Goal: Find specific page/section: Find specific page/section

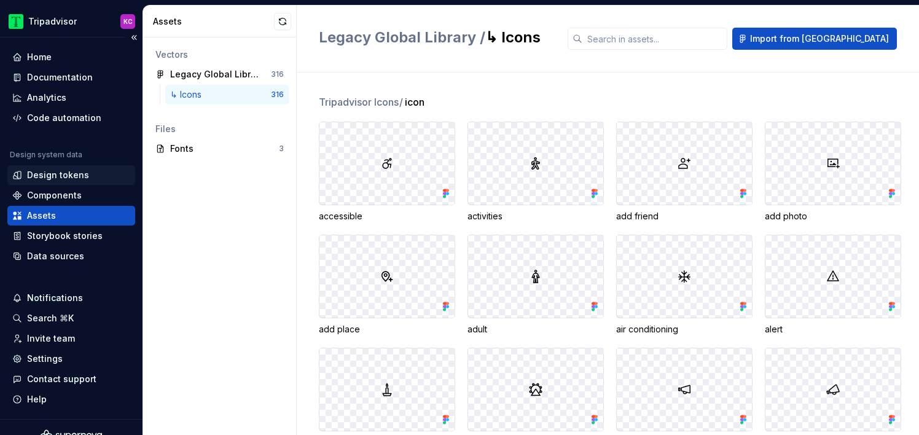
click at [64, 179] on div "Design tokens" at bounding box center [58, 175] width 62 height 12
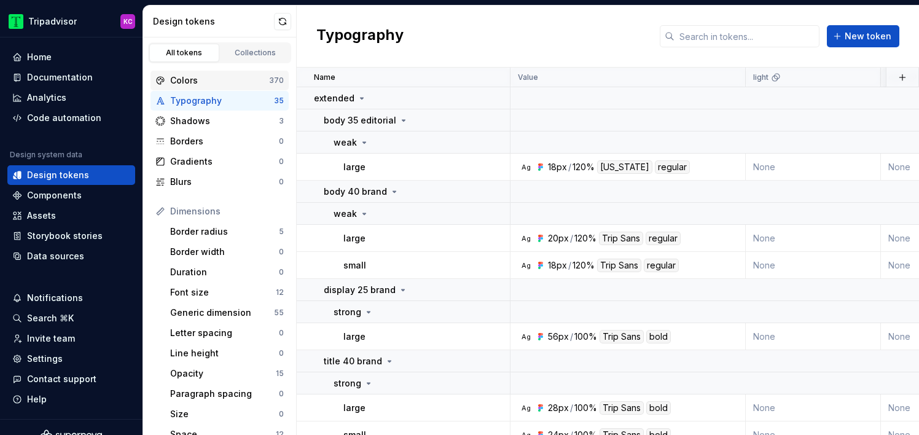
click at [215, 82] on div "Colors" at bounding box center [219, 80] width 99 height 12
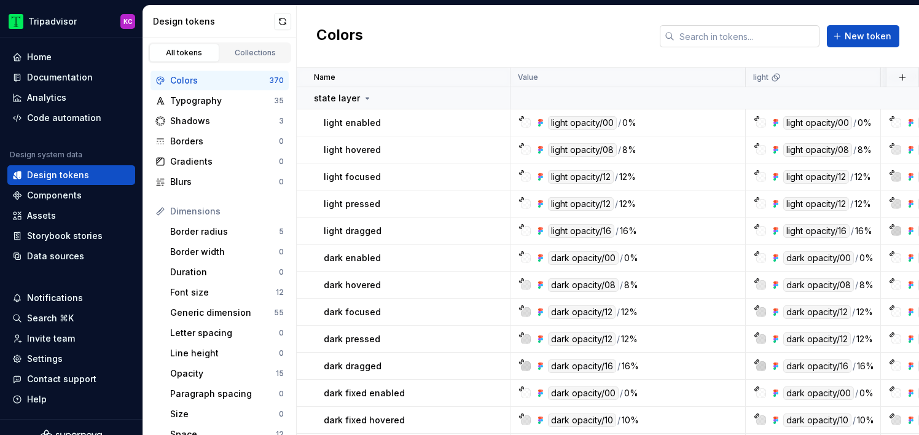
click at [691, 45] on input "text" at bounding box center [747, 36] width 145 height 22
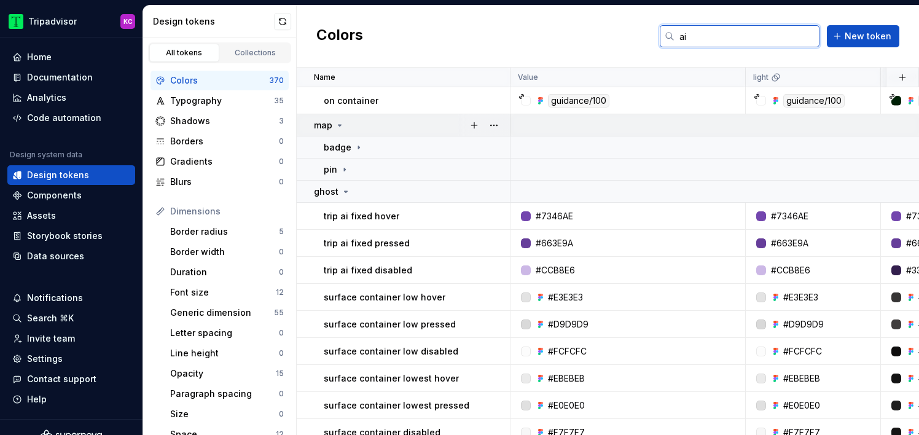
scroll to position [50, 0]
type input "ai"
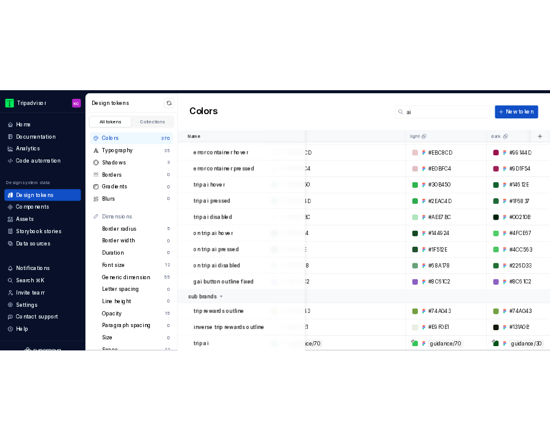
scroll to position [575, 68]
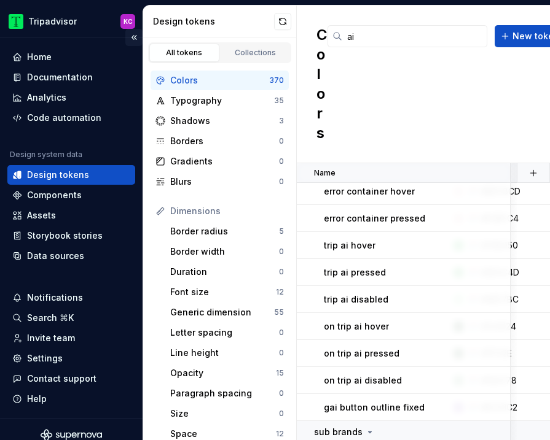
click at [136, 34] on button "Collapse sidebar" at bounding box center [133, 37] width 17 height 17
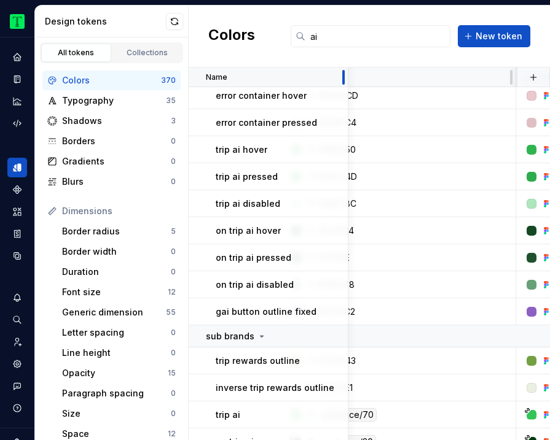
drag, startPoint x: 400, startPoint y: 75, endPoint x: 323, endPoint y: 80, distance: 77.0
click at [323, 79] on div "Name" at bounding box center [269, 78] width 160 height 20
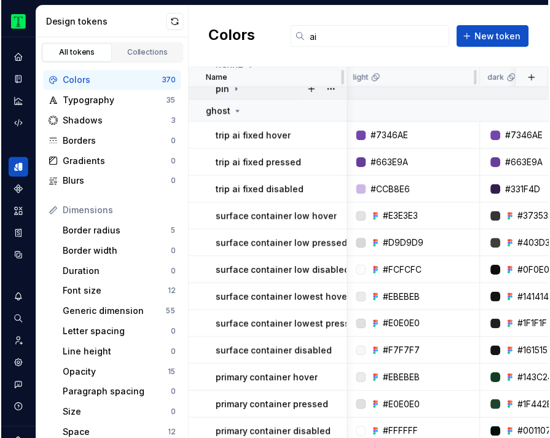
scroll to position [0, 237]
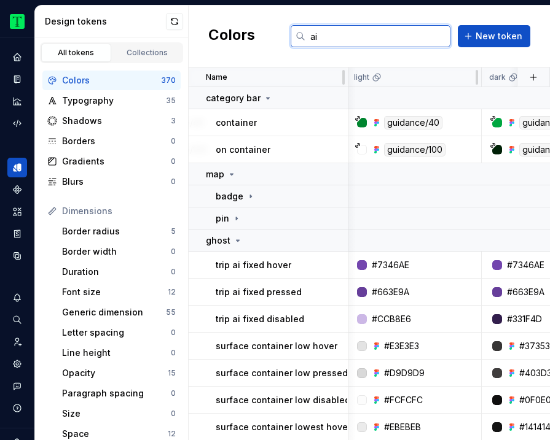
click at [382, 39] on input "ai" at bounding box center [377, 36] width 145 height 22
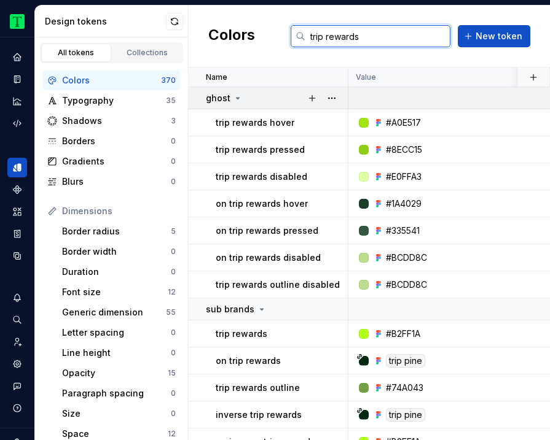
type input "trip rewards"
